Goal: Find specific page/section: Find specific page/section

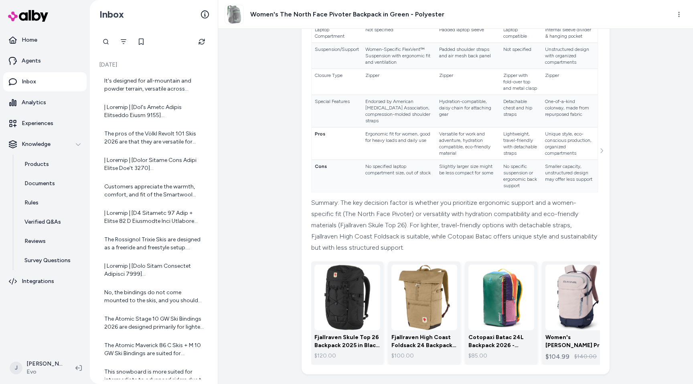
click at [415, 297] on img at bounding box center [425, 298] width 66 height 66
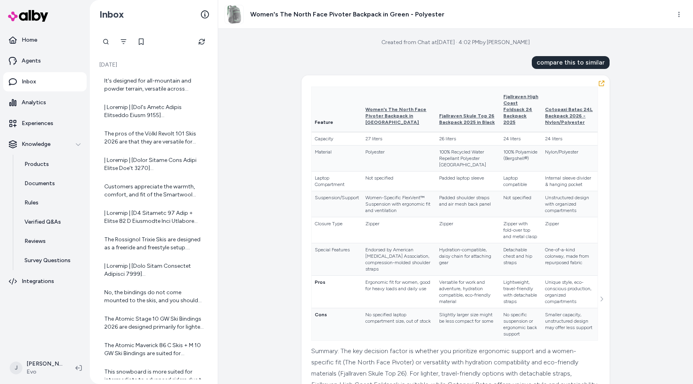
click at [420, 276] on td "Endorsed by American Chiropractic Association, compression-molded shoulder stra…" at bounding box center [399, 259] width 74 height 32
click at [436, 257] on td "Hydration-compatible, daisy chain for attaching gear" at bounding box center [468, 259] width 64 height 32
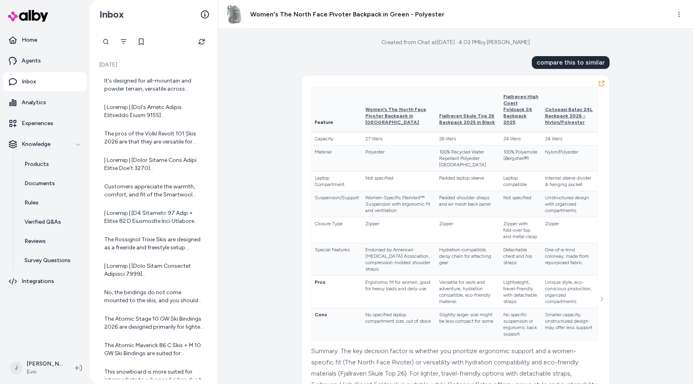
click at [436, 257] on td "Hydration-compatible, daisy chain for attaching gear" at bounding box center [468, 259] width 64 height 32
click at [412, 261] on td "Endorsed by American Chiropractic Association, compression-molded shoulder stra…" at bounding box center [399, 259] width 74 height 32
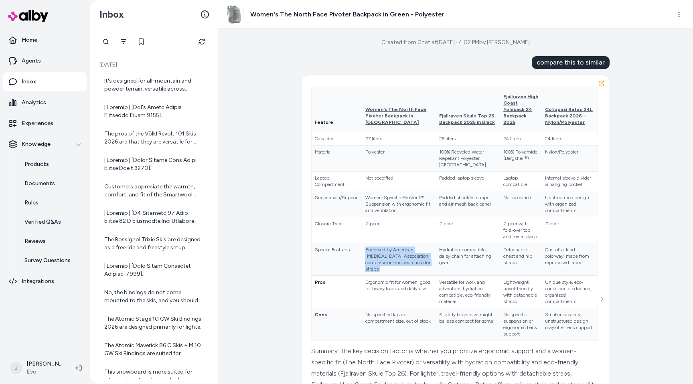
click at [416, 302] on td "Ergonomic fit for women, good for heavy loads and daily use" at bounding box center [399, 292] width 74 height 32
